Goal: Find specific page/section: Find specific page/section

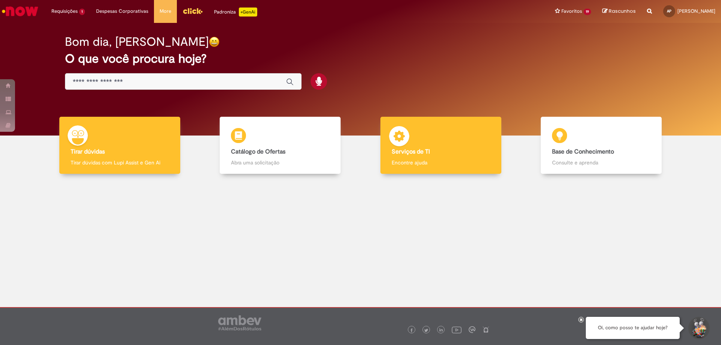
click at [411, 142] on div "Serviços de TI Serviços de TI Encontre ajuda" at bounding box center [441, 145] width 121 height 57
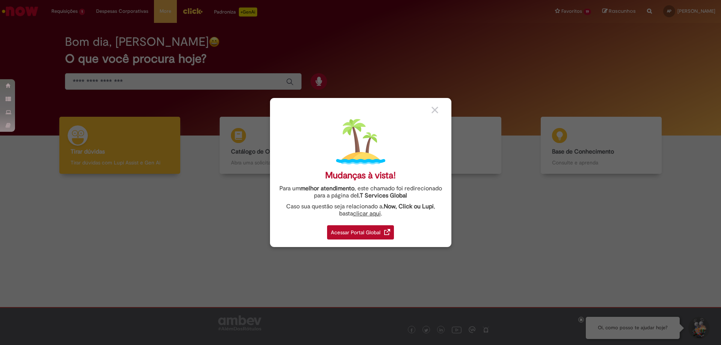
click at [374, 232] on div "Acessar Portal Global" at bounding box center [360, 232] width 67 height 14
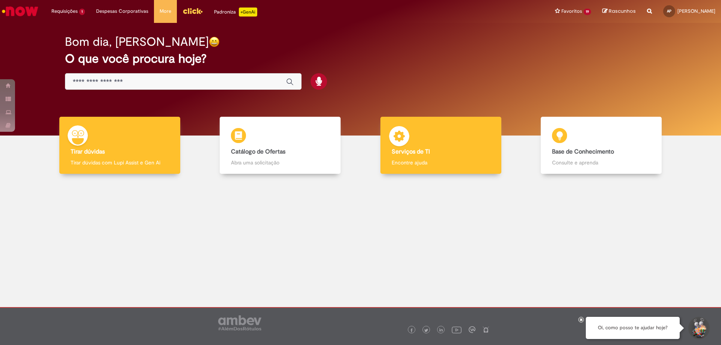
click at [419, 153] on b "Serviços de TI" at bounding box center [411, 152] width 38 height 8
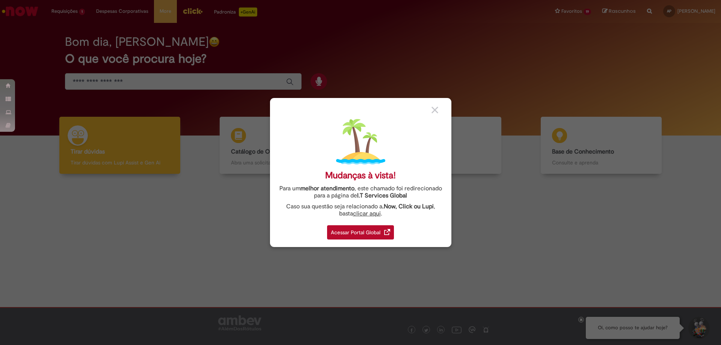
click at [349, 236] on div "Acessar Portal Global" at bounding box center [360, 232] width 67 height 14
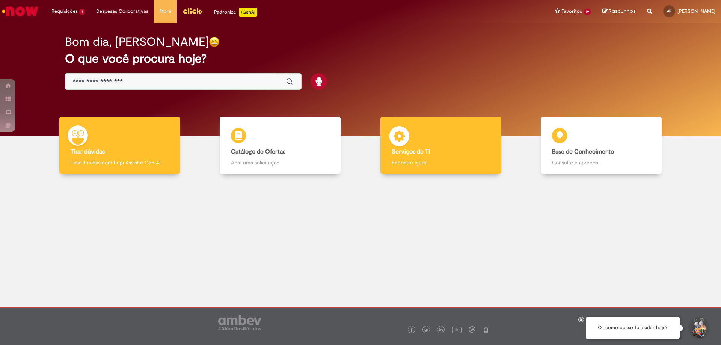
click at [417, 147] on div "Serviços de TI Serviços de TI Encontre ajuda" at bounding box center [441, 145] width 121 height 57
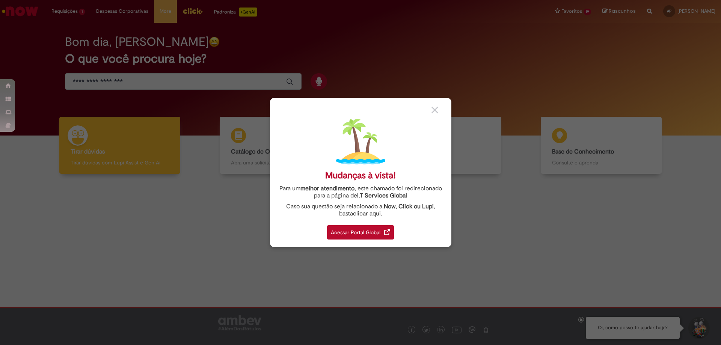
click at [344, 234] on div "Acessar Portal Global" at bounding box center [360, 232] width 67 height 14
